Goal: Information Seeking & Learning: Stay updated

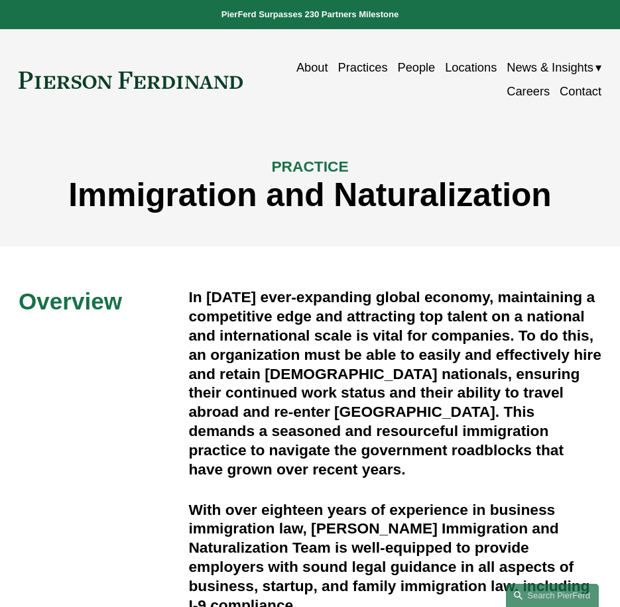
scroll to position [729, 0]
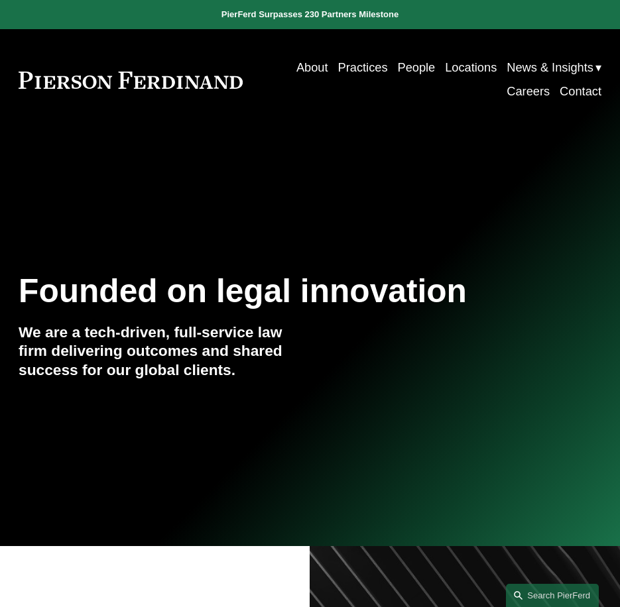
click at [0, 0] on link "News" at bounding box center [0, 0] width 0 height 0
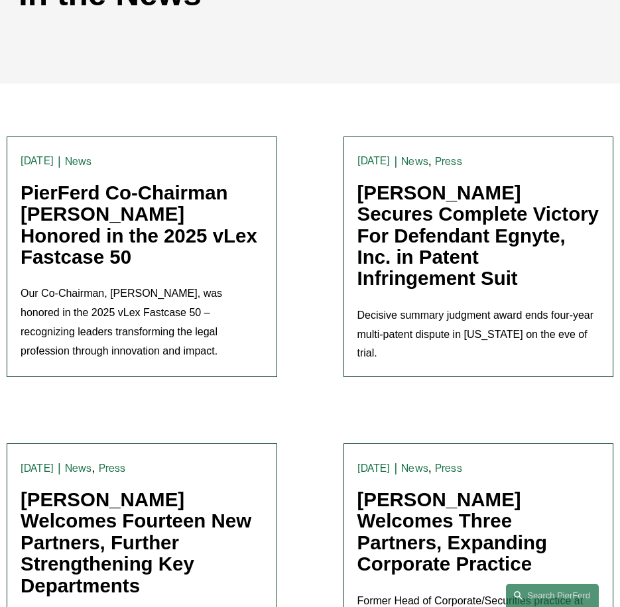
scroll to position [265, 0]
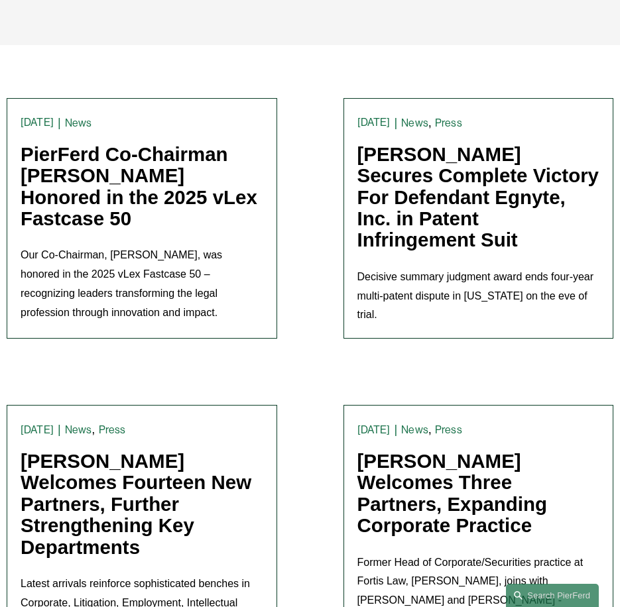
click at [174, 476] on link "[PERSON_NAME] Welcomes Fourteen New Partners, Further Strengthening Key Departm…" at bounding box center [136, 504] width 231 height 108
